Goal: Information Seeking & Learning: Learn about a topic

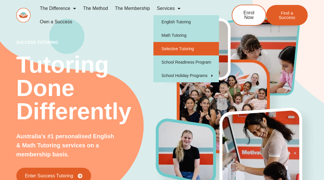
click at [175, 47] on link "Selective Tutoring" at bounding box center [185, 48] width 65 height 13
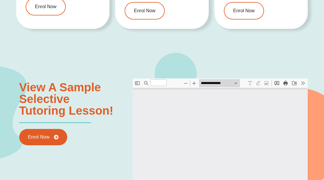
scroll to position [553, 0]
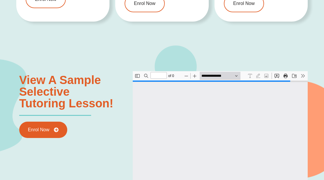
type input "*"
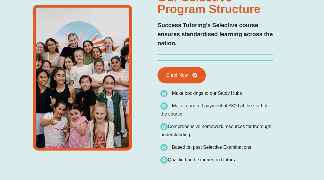
scroll to position [0, 0]
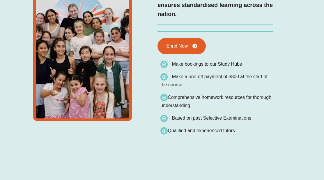
type input "*"
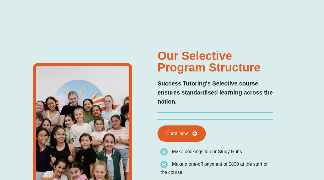
click at [206, 32] on div "Our Selective Program Structure Success Tutoring's Selective course ensures sta…" at bounding box center [137, 141] width 243 height 261
